Goal: Task Accomplishment & Management: Complete application form

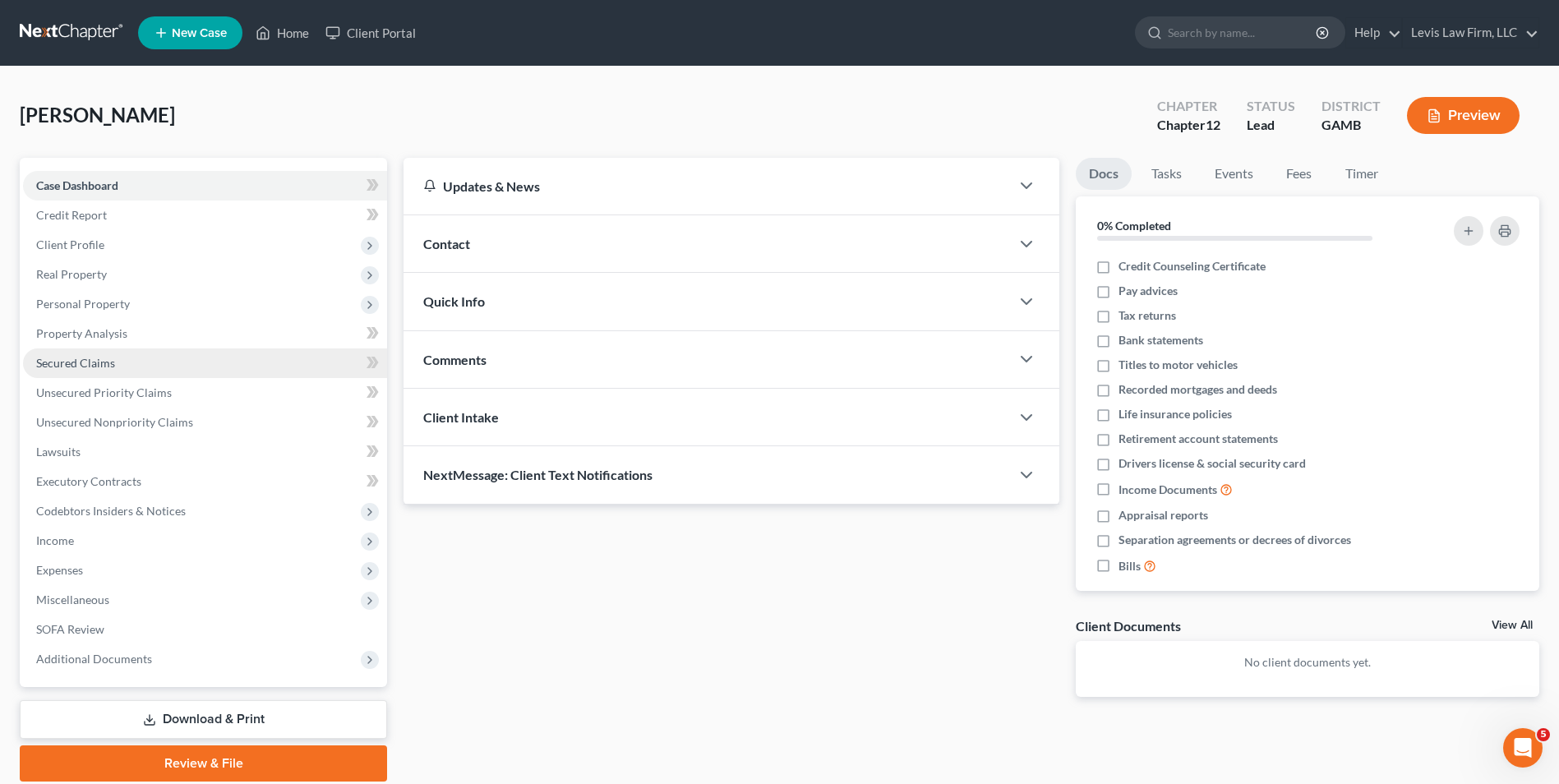
click at [102, 368] on span "Secured Claims" at bounding box center [75, 362] width 79 height 14
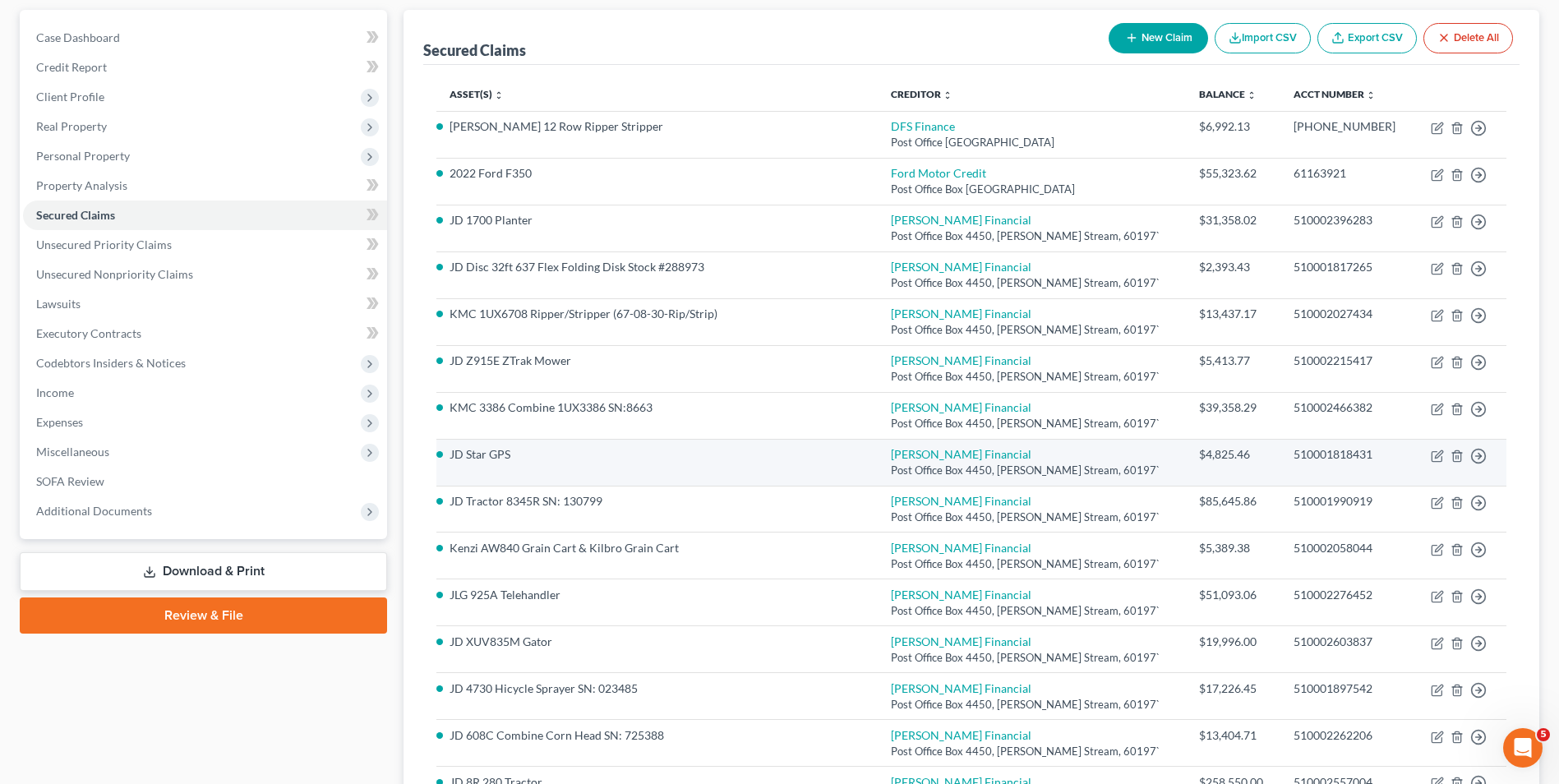
scroll to position [164, 0]
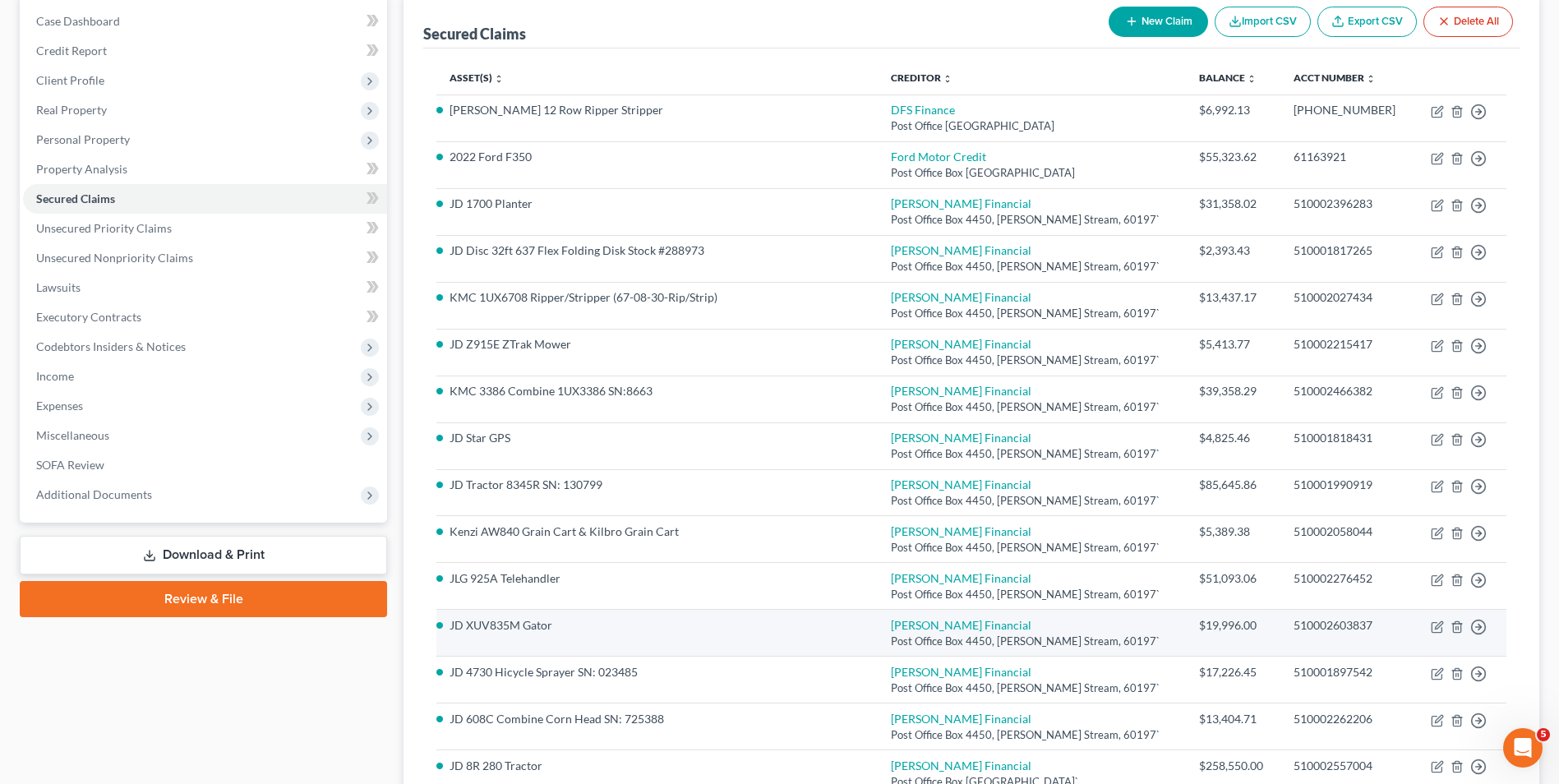
click at [1388, 627] on div "510002603837" at bounding box center [1347, 625] width 108 height 17
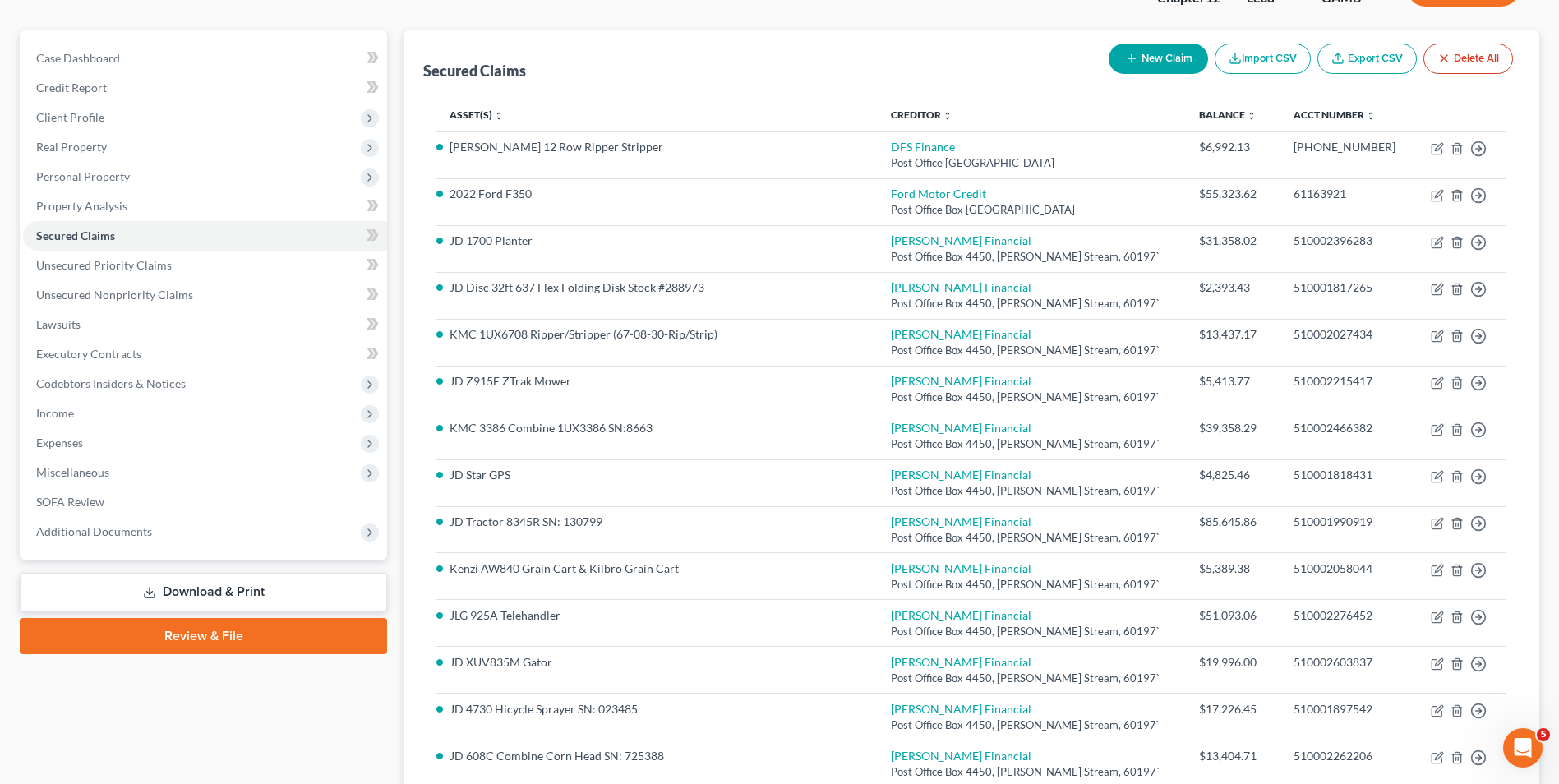
scroll to position [0, 0]
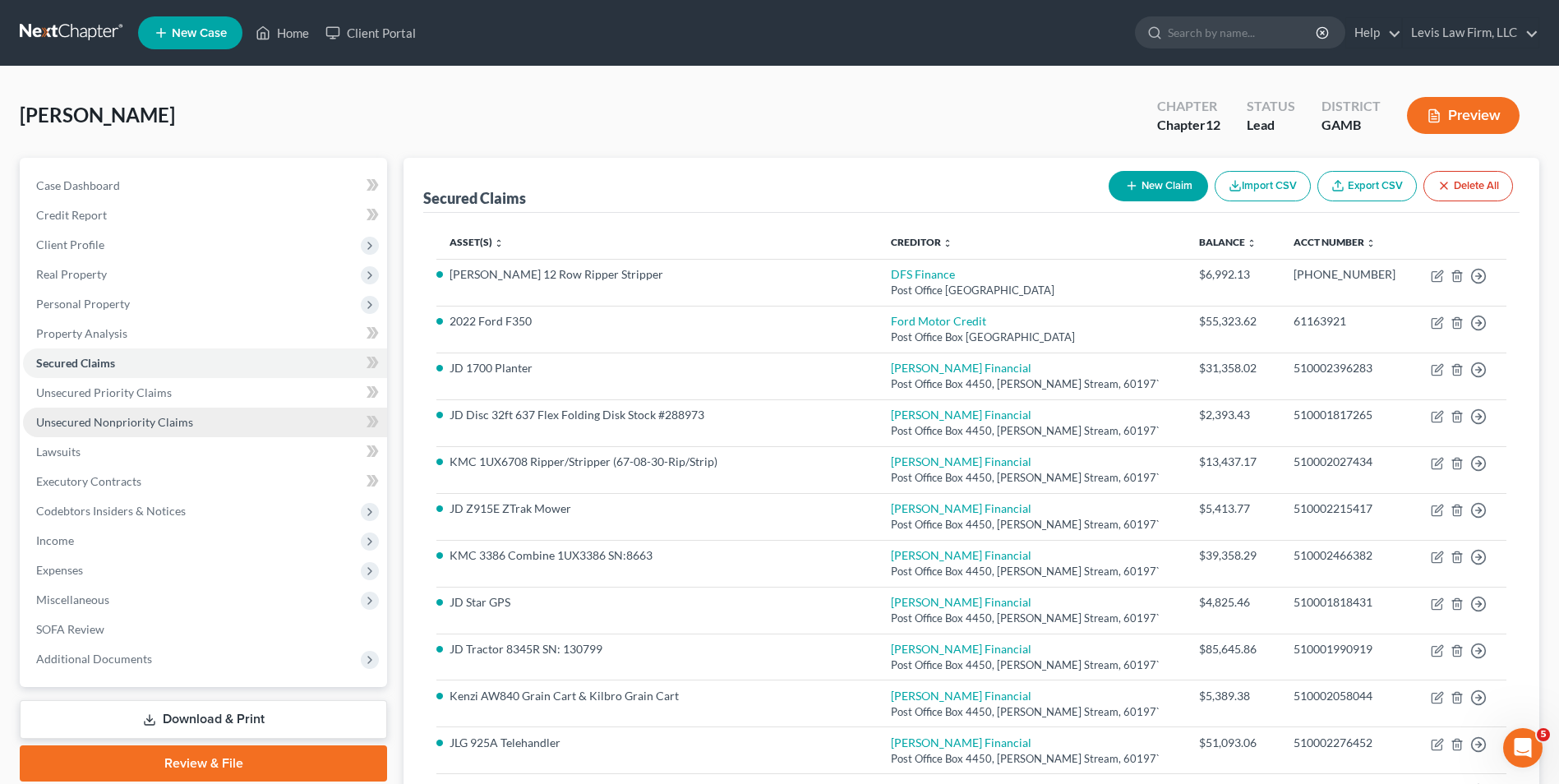
click at [146, 414] on link "Unsecured Nonpriority Claims" at bounding box center [205, 422] width 364 height 30
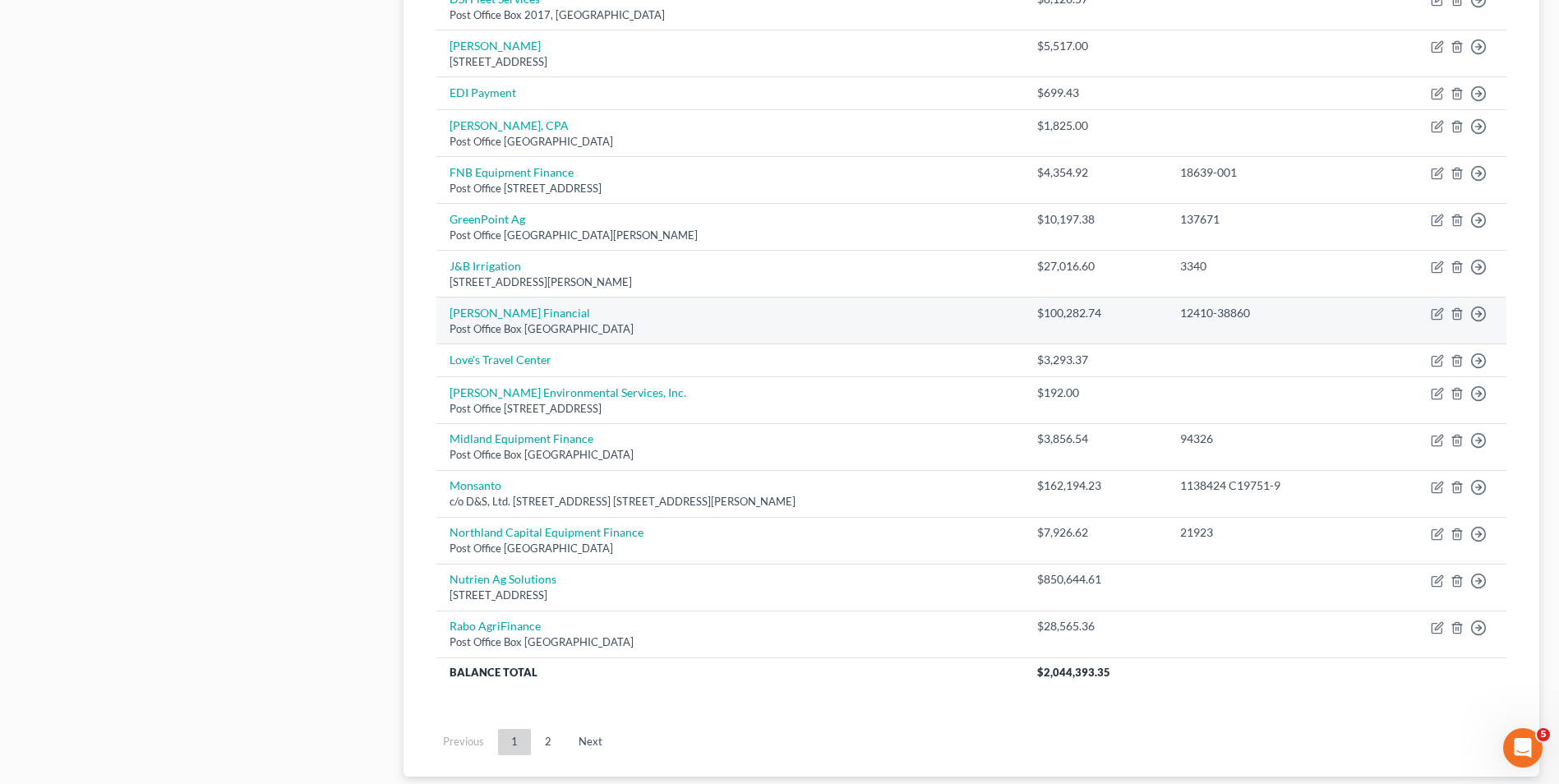
scroll to position [986, 0]
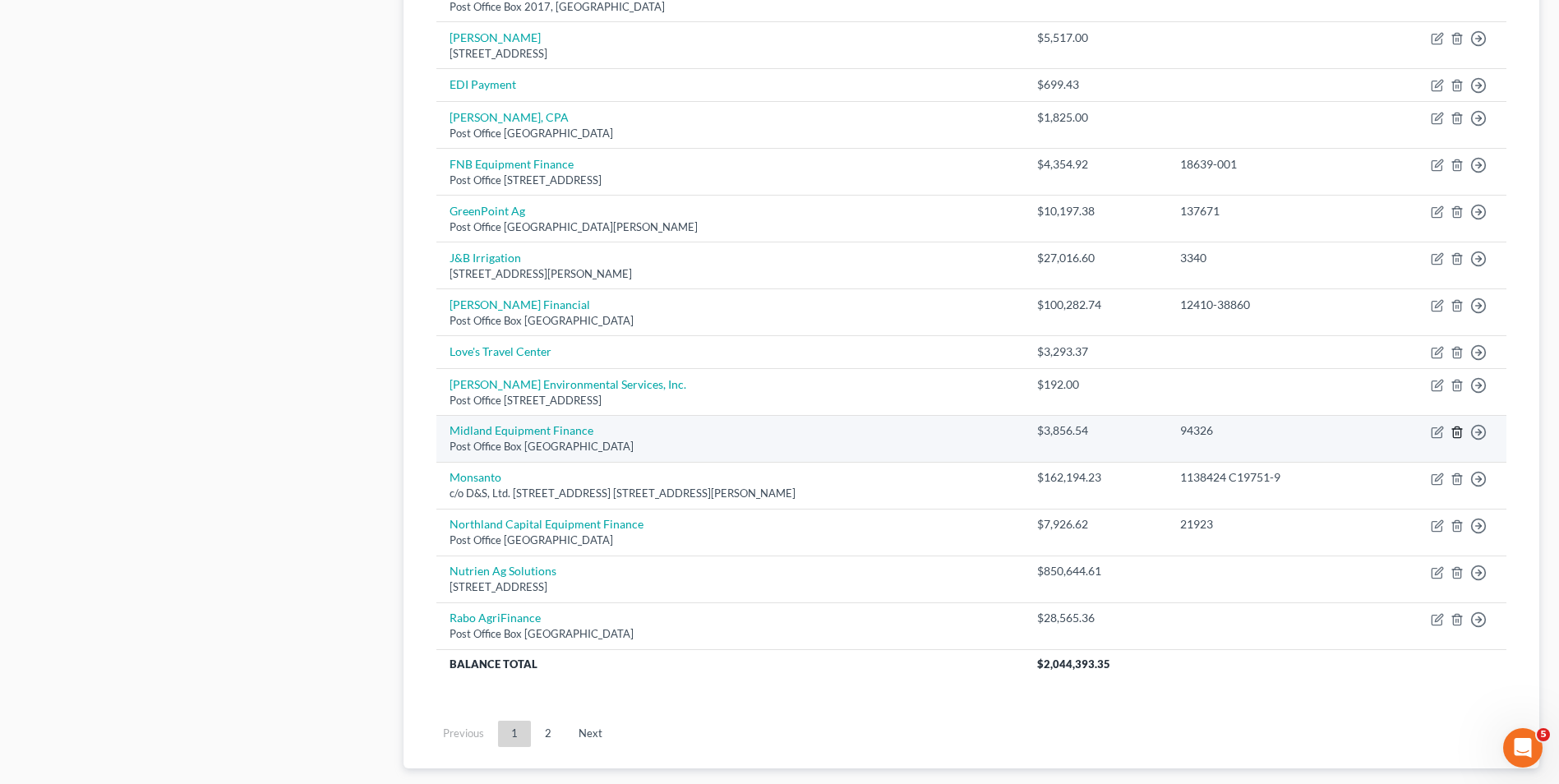
click at [1454, 429] on icon "button" at bounding box center [1457, 432] width 7 height 11
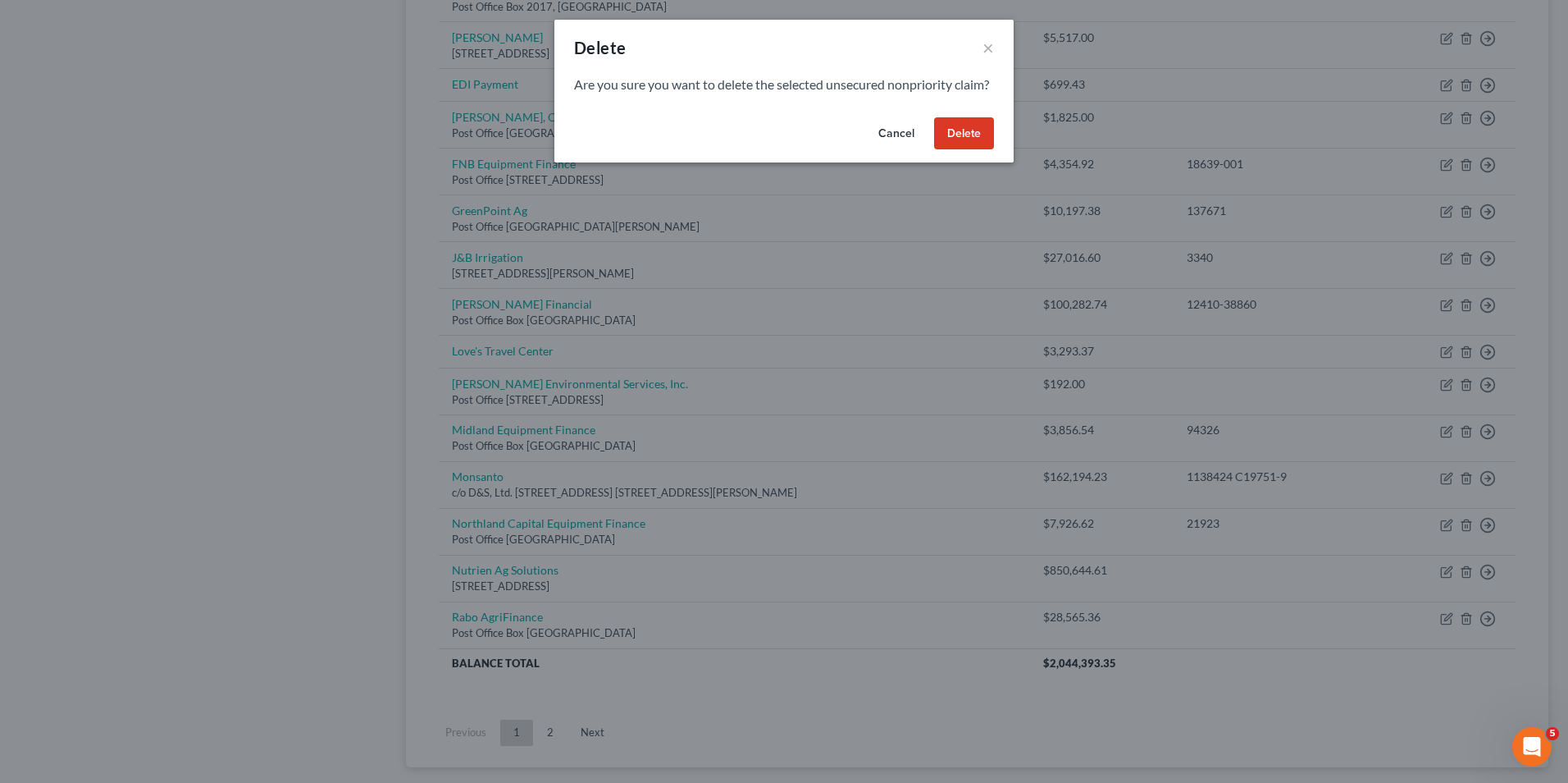
click at [961, 150] on button "Delete" at bounding box center [964, 133] width 60 height 33
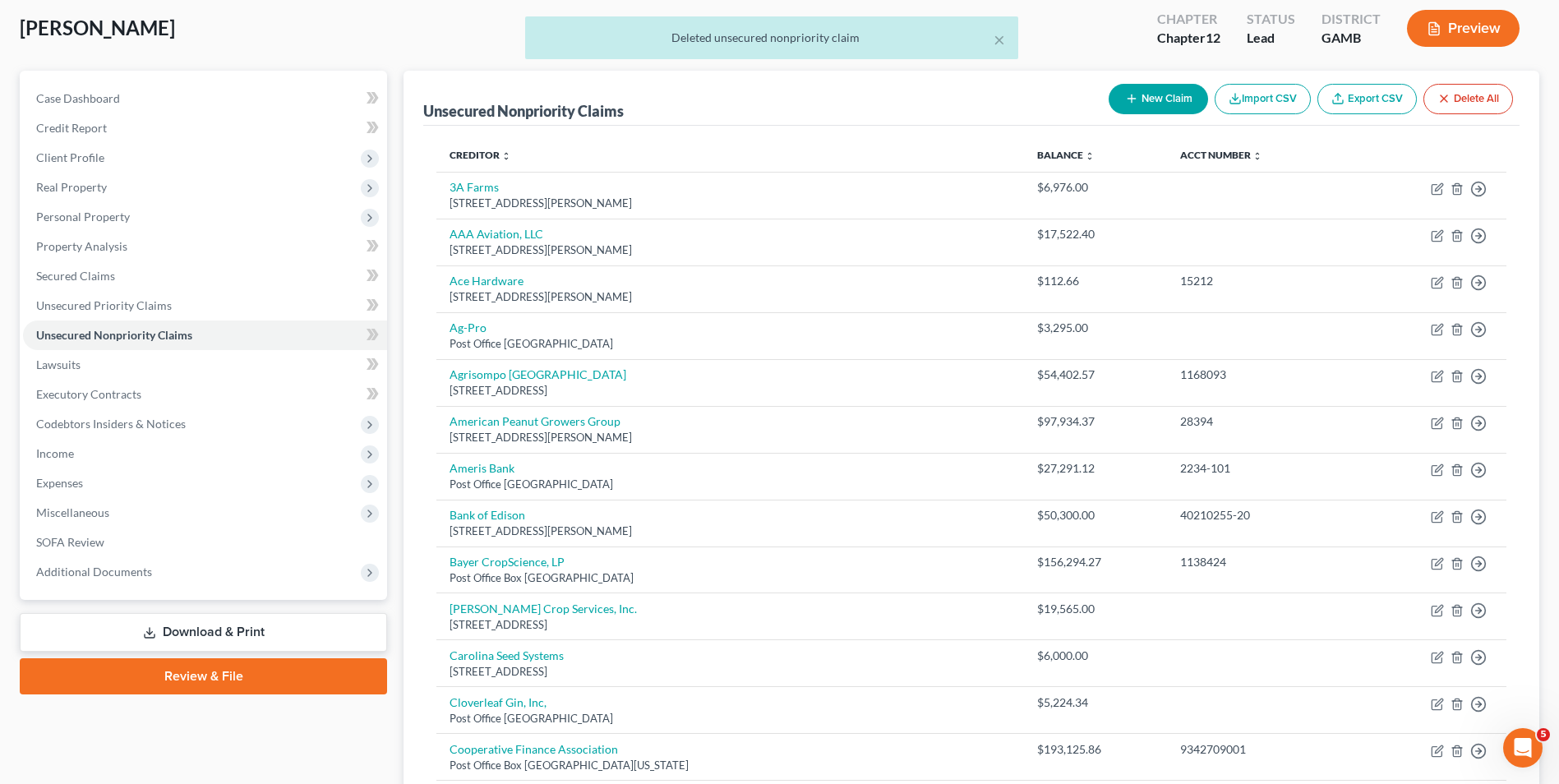
scroll to position [82, 0]
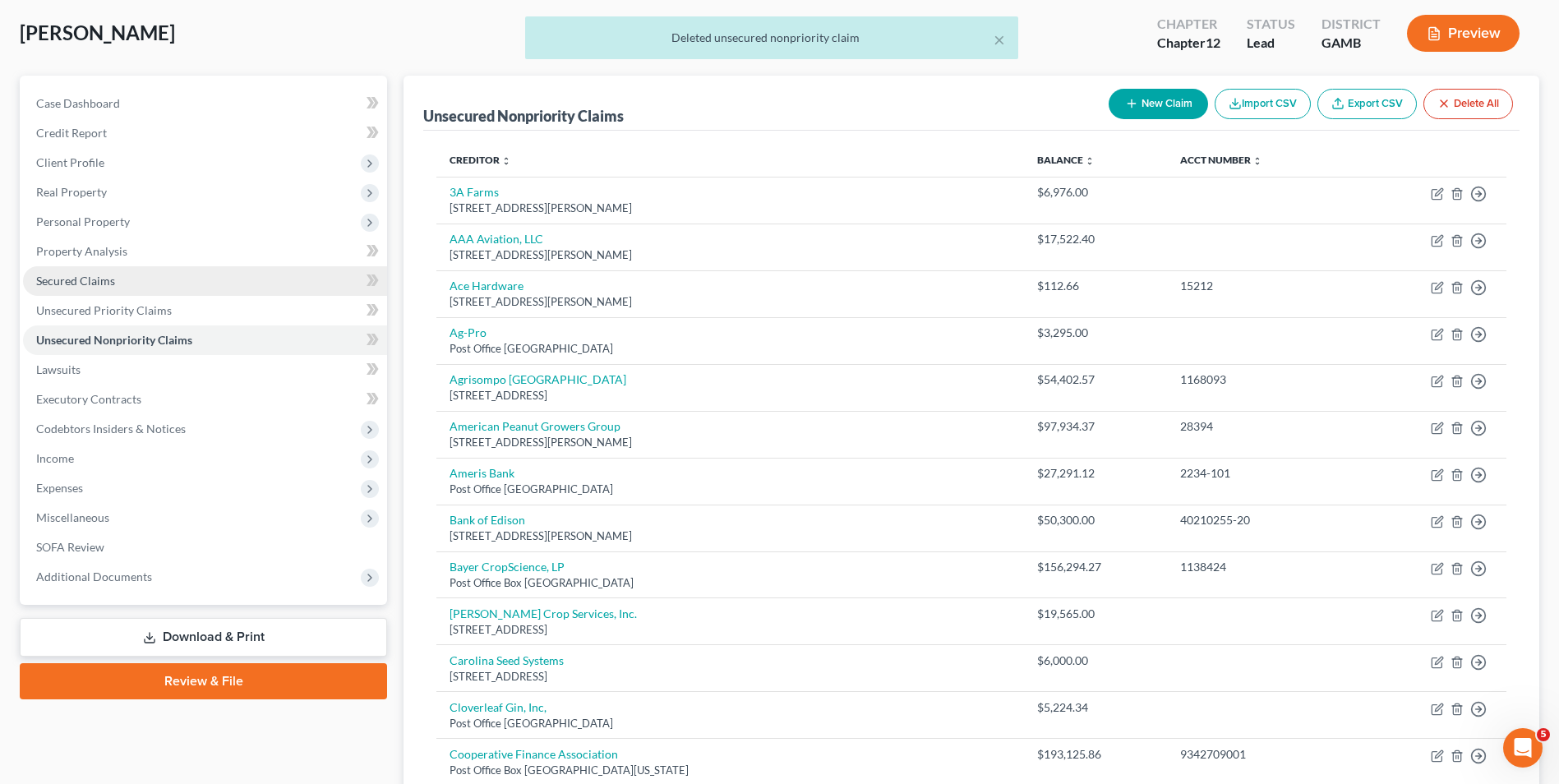
click at [72, 278] on span "Secured Claims" at bounding box center [75, 280] width 79 height 14
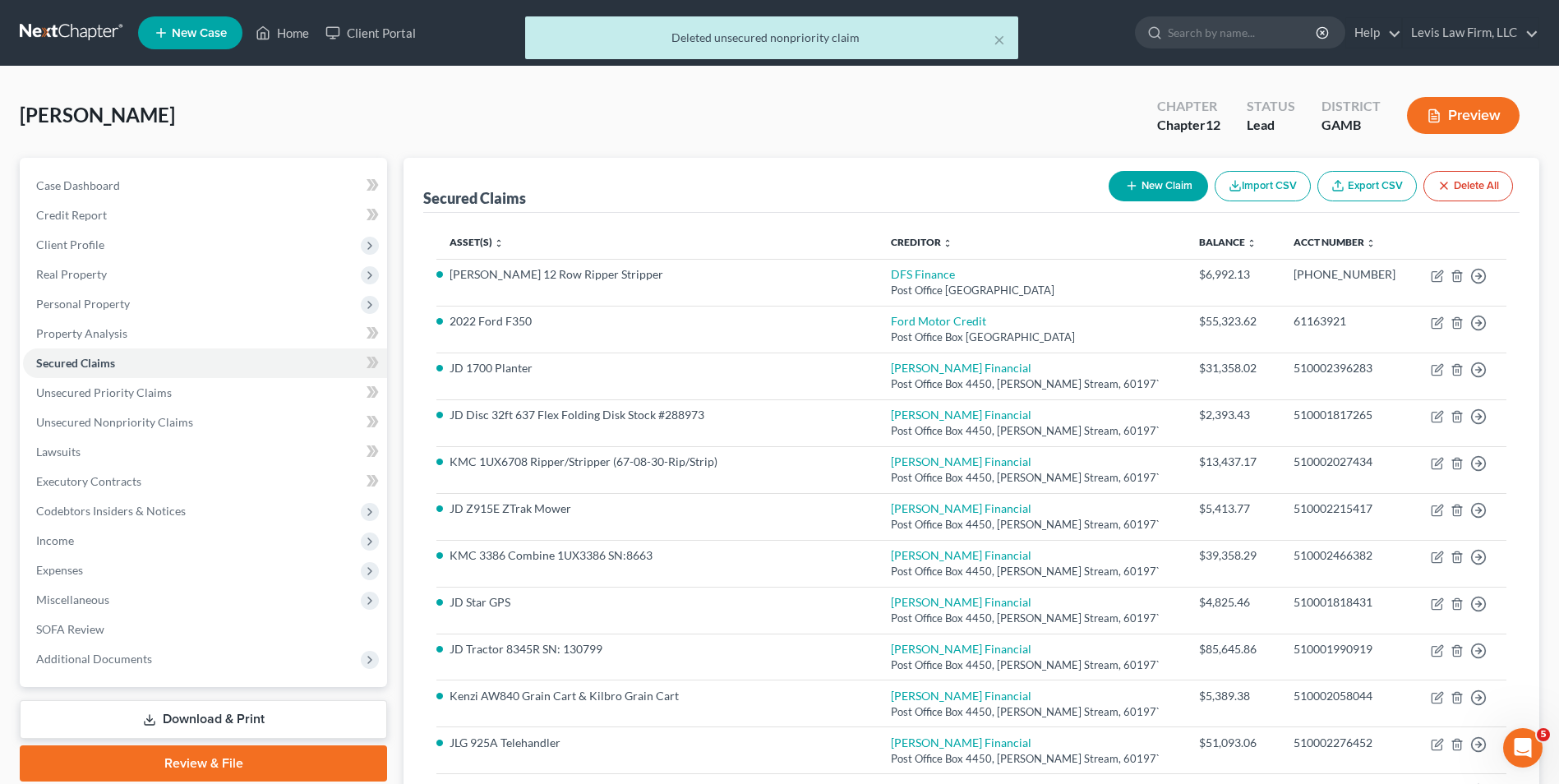
click at [1165, 190] on button "New Claim" at bounding box center [1158, 186] width 100 height 30
select select "0"
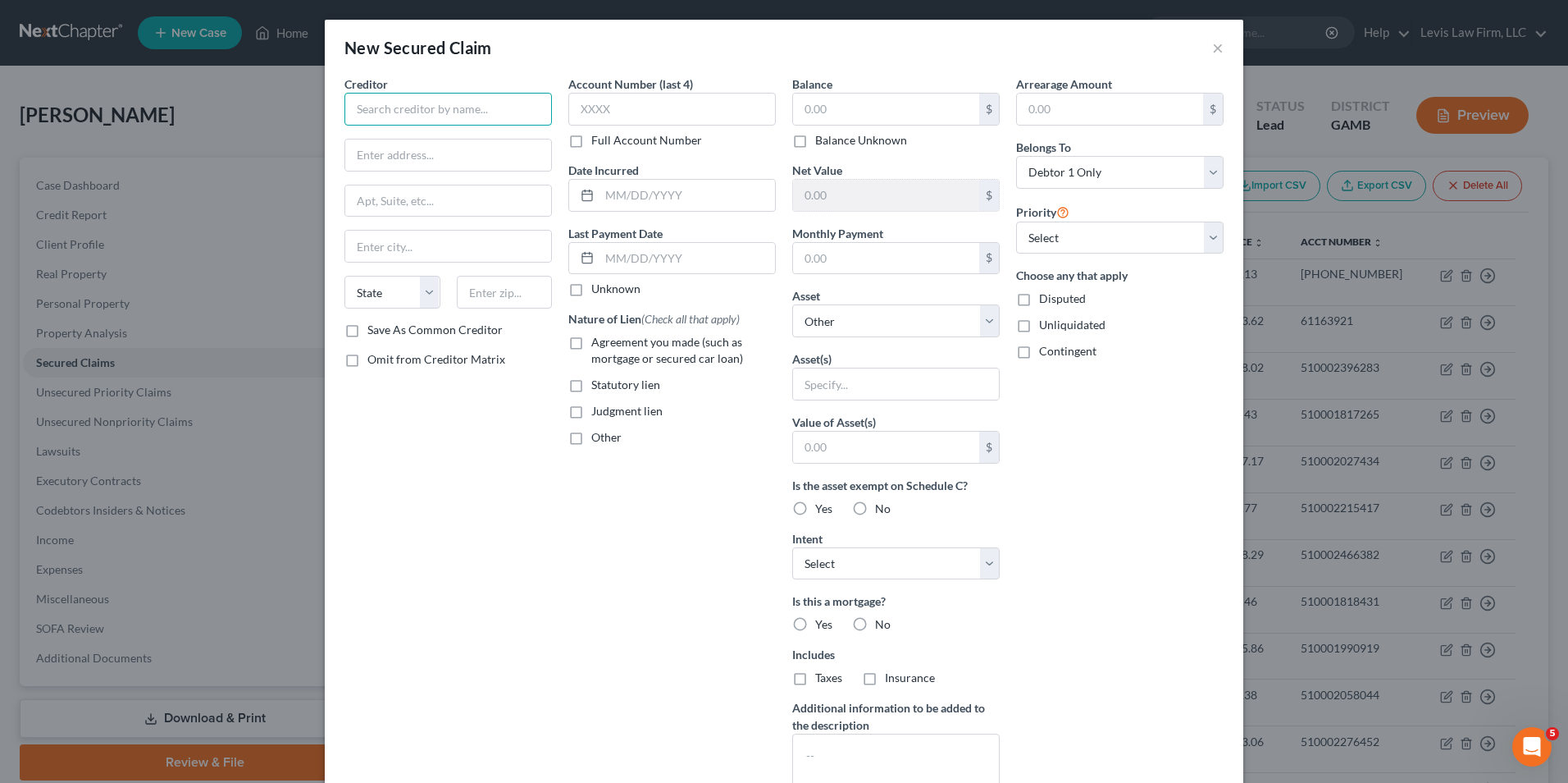
click at [388, 112] on input "text" at bounding box center [448, 108] width 208 height 33
type input "Midland Equipment Finance"
type input "Post Office Box 24245"
type input "[GEOGRAPHIC_DATA]"
select select "50"
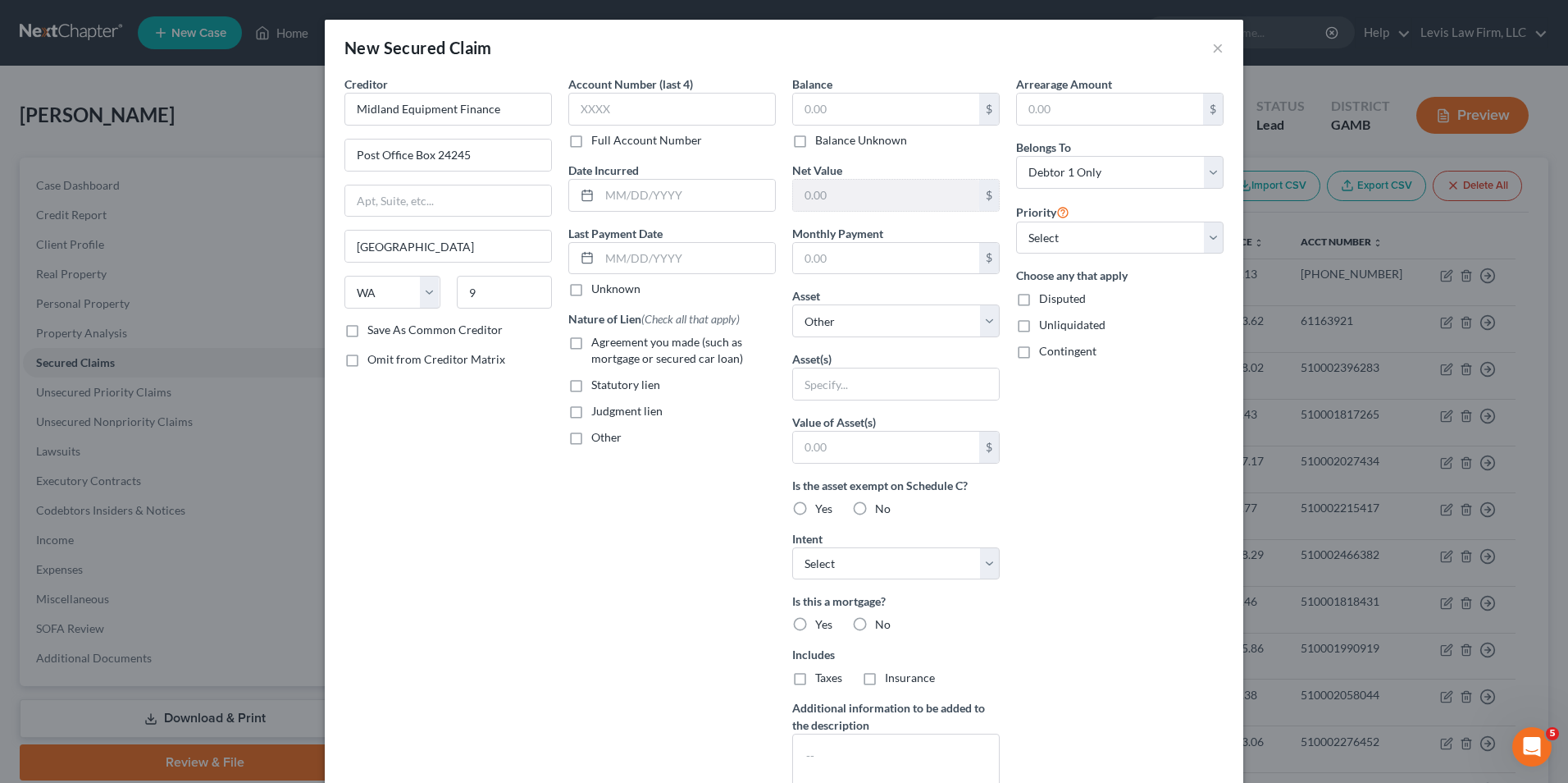
click at [592, 145] on label "Full Account Number" at bounding box center [647, 140] width 111 height 17
click at [598, 143] on input "Full Account Number" at bounding box center [603, 137] width 11 height 11
drag, startPoint x: 482, startPoint y: 289, endPoint x: 486, endPoint y: 301, distance: 12.6
click at [482, 289] on input "9" at bounding box center [504, 292] width 96 height 33
type input "98124"
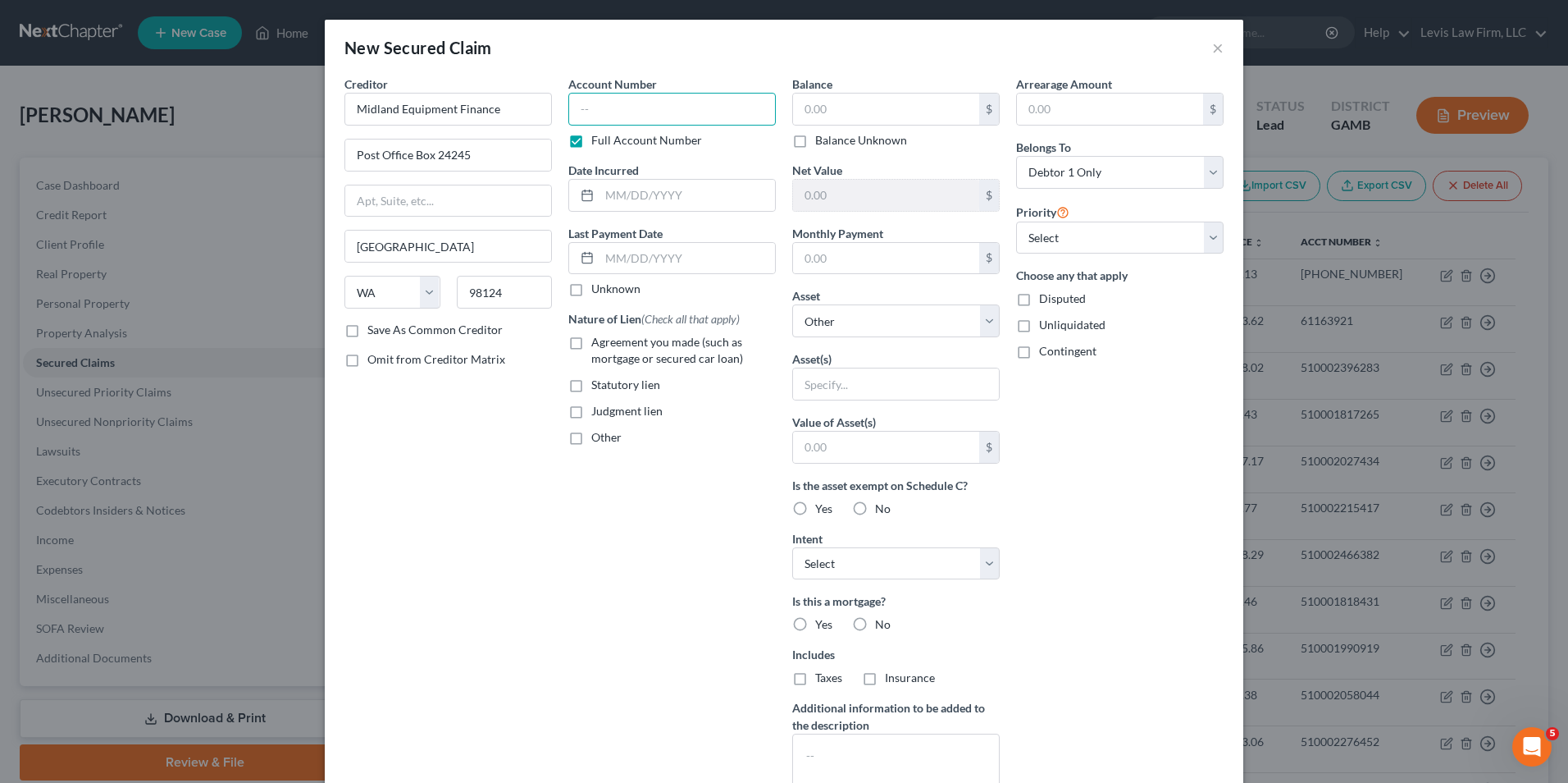
click at [600, 109] on input "text" at bounding box center [673, 108] width 208 height 33
type input "94326"
click at [803, 114] on input "text" at bounding box center [886, 108] width 186 height 31
type input "3,856.54"
click at [980, 565] on select "Select Surrender Redeem Reaffirm Avoid Other" at bounding box center [896, 563] width 208 height 33
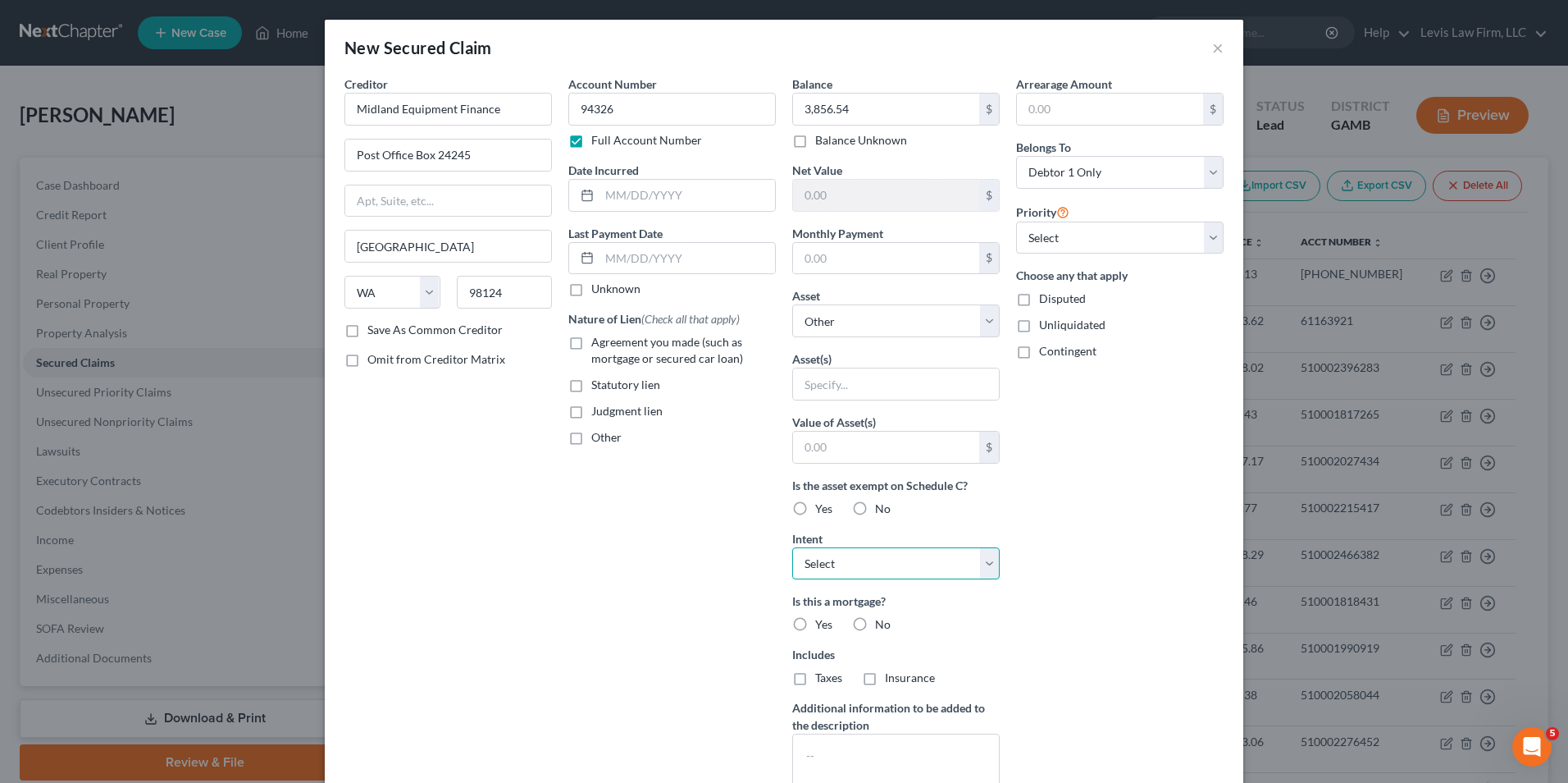
select select "0"
click at [792, 547] on select "Select Surrender Redeem Reaffirm Avoid Other" at bounding box center [896, 563] width 208 height 33
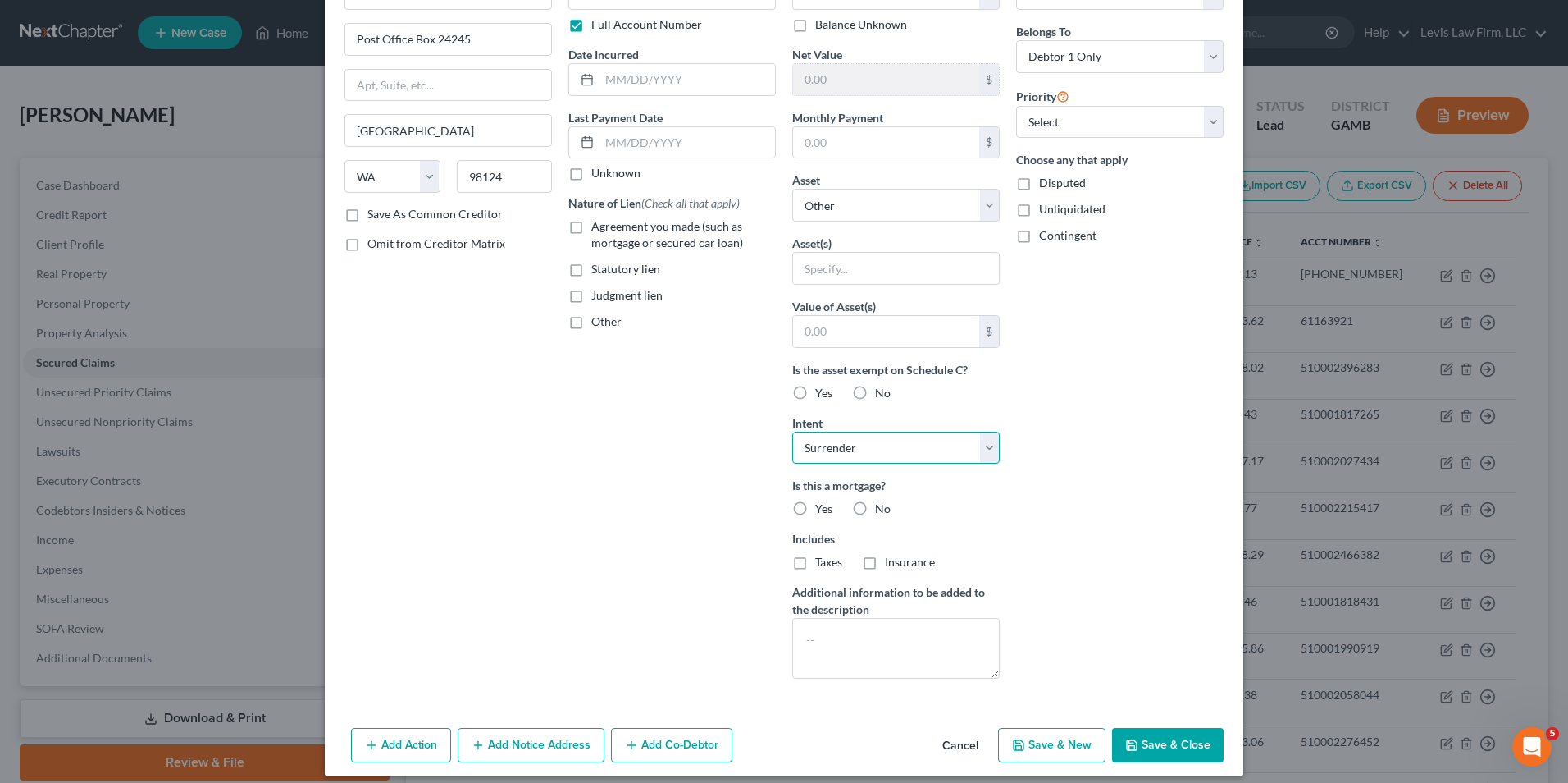
scroll to position [128, 0]
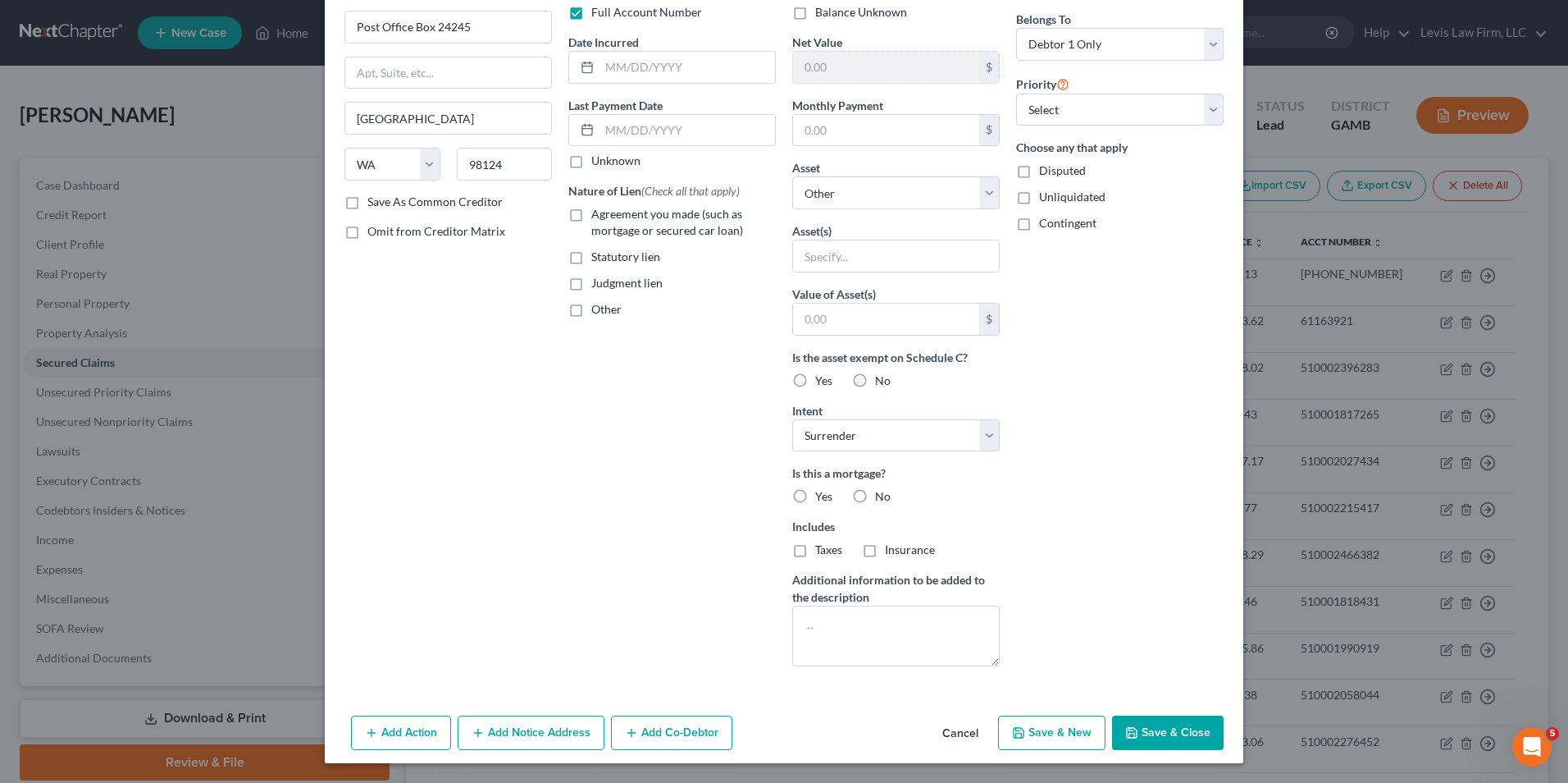
click at [1170, 731] on button "Save & Close" at bounding box center [1167, 732] width 112 height 34
select select
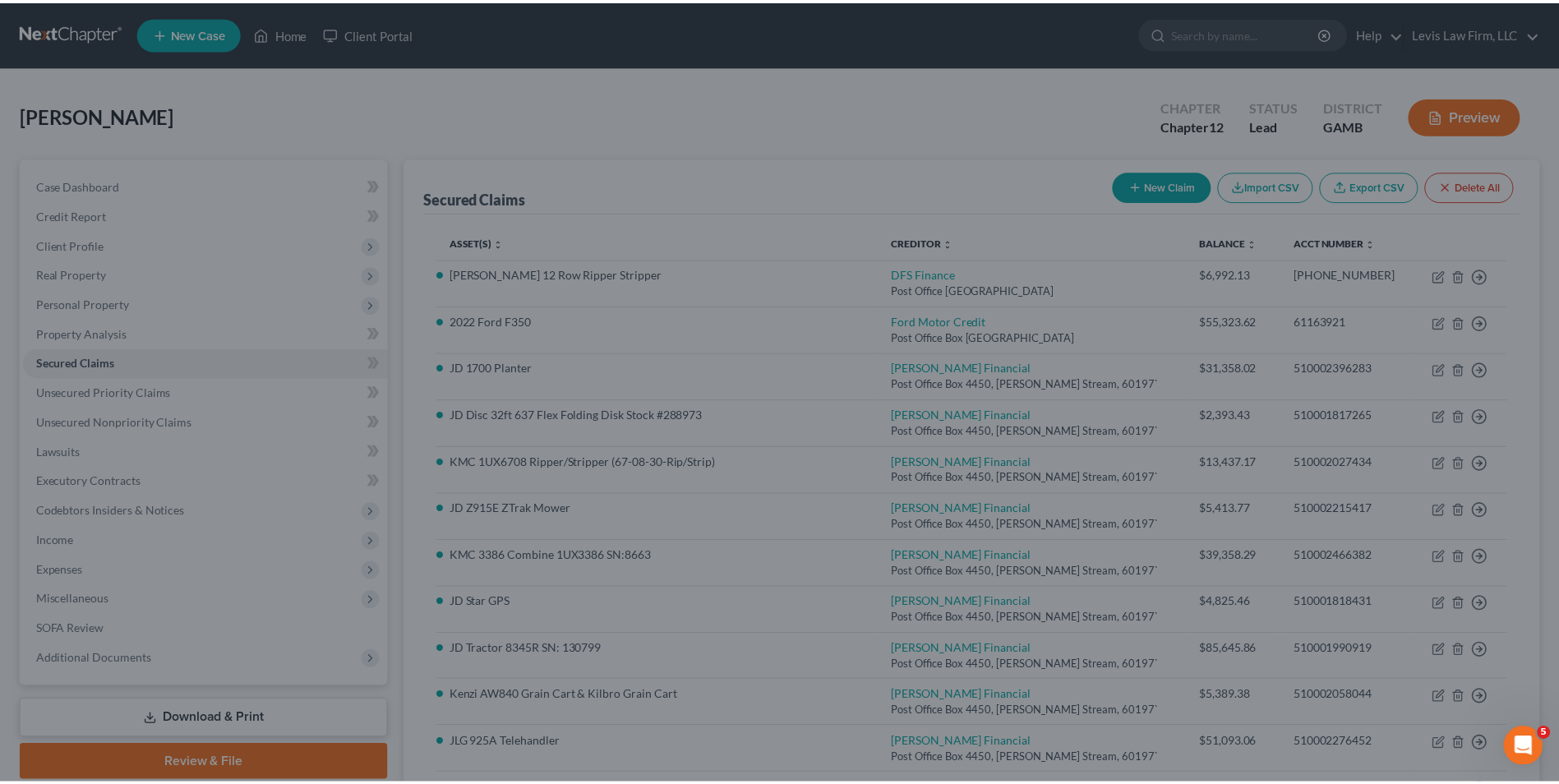
scroll to position [0, 0]
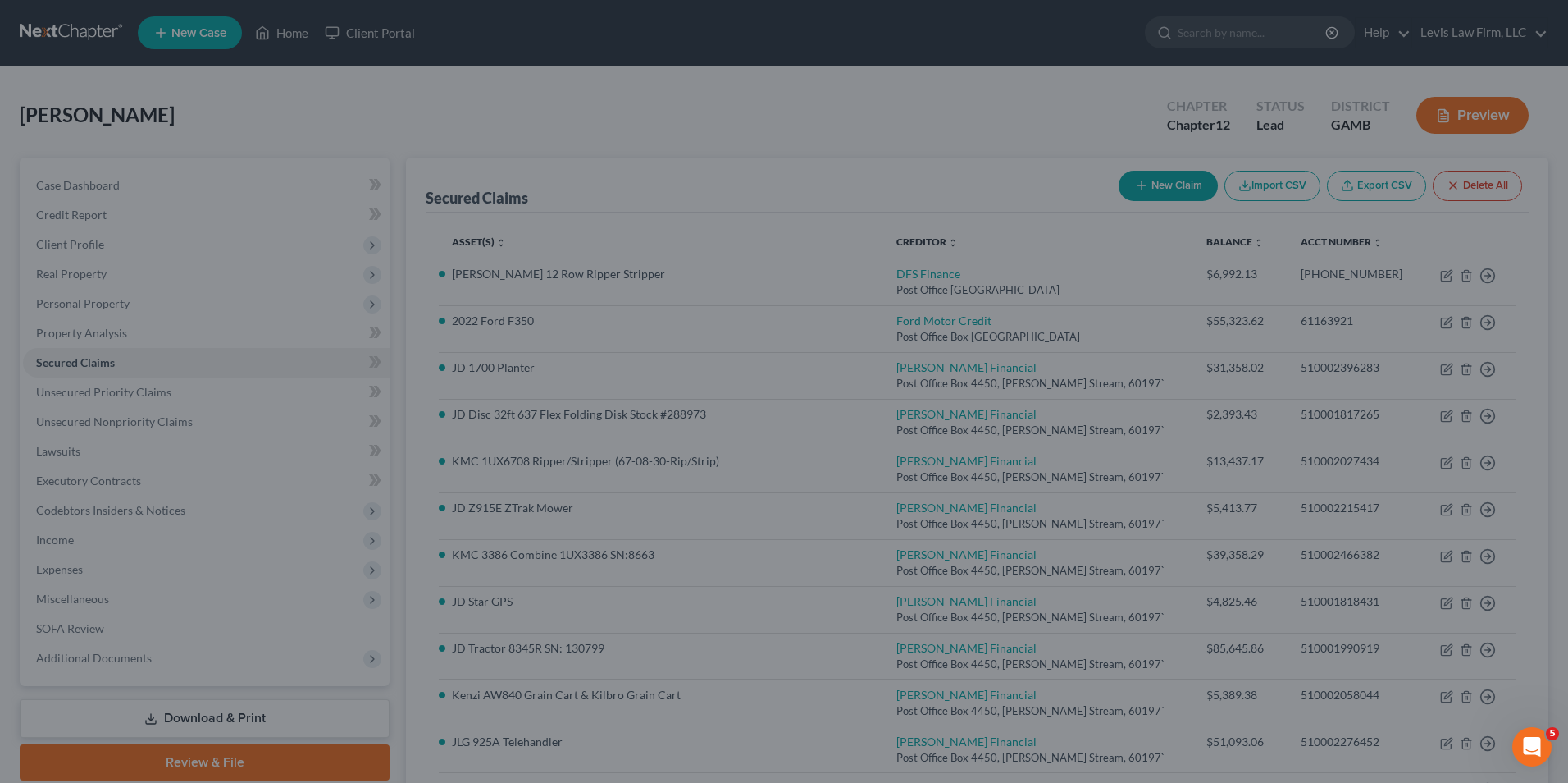
type input "0"
type input "0.00"
